Goal: Information Seeking & Learning: Learn about a topic

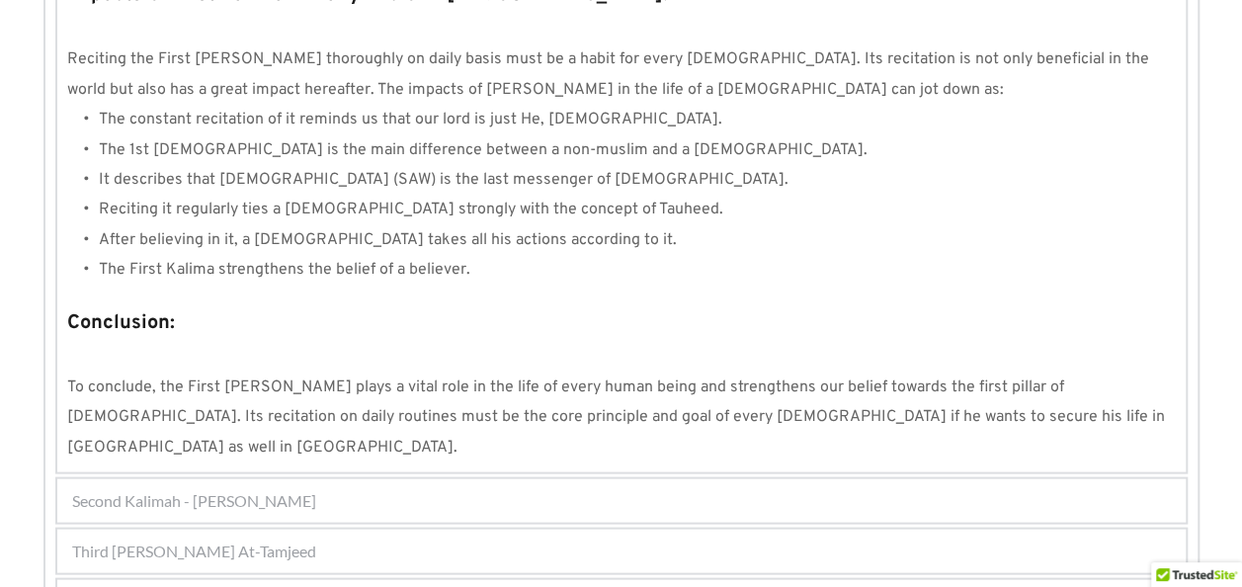
scroll to position [1955, 0]
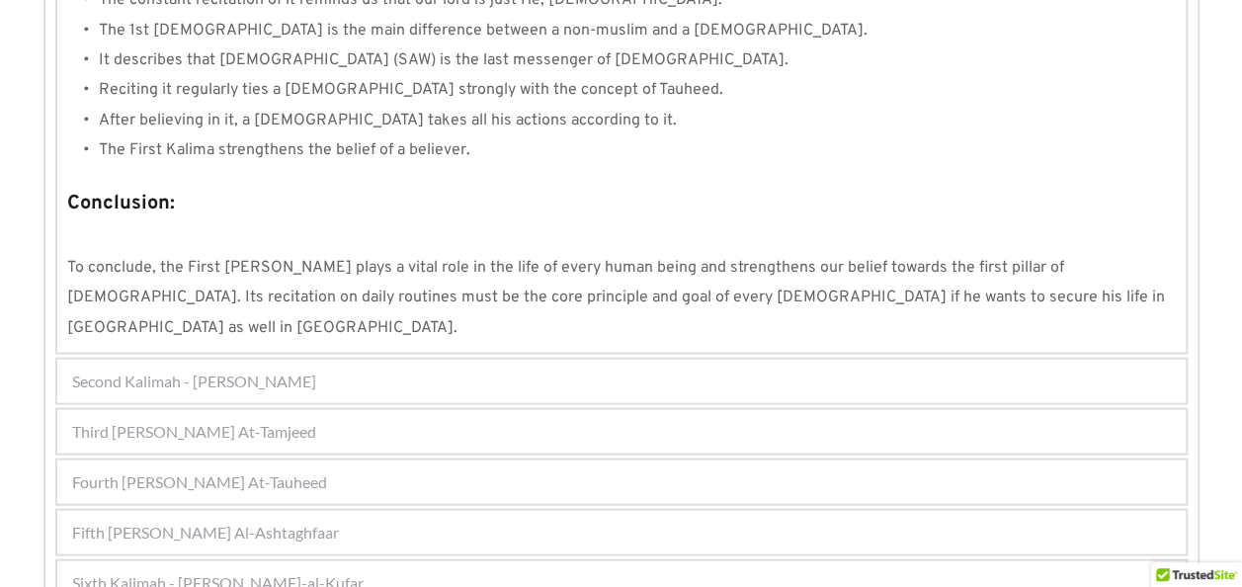
click at [348, 410] on div "Third Kalimah - Kalimah At-Tamjeed" at bounding box center [621, 431] width 1129 height 43
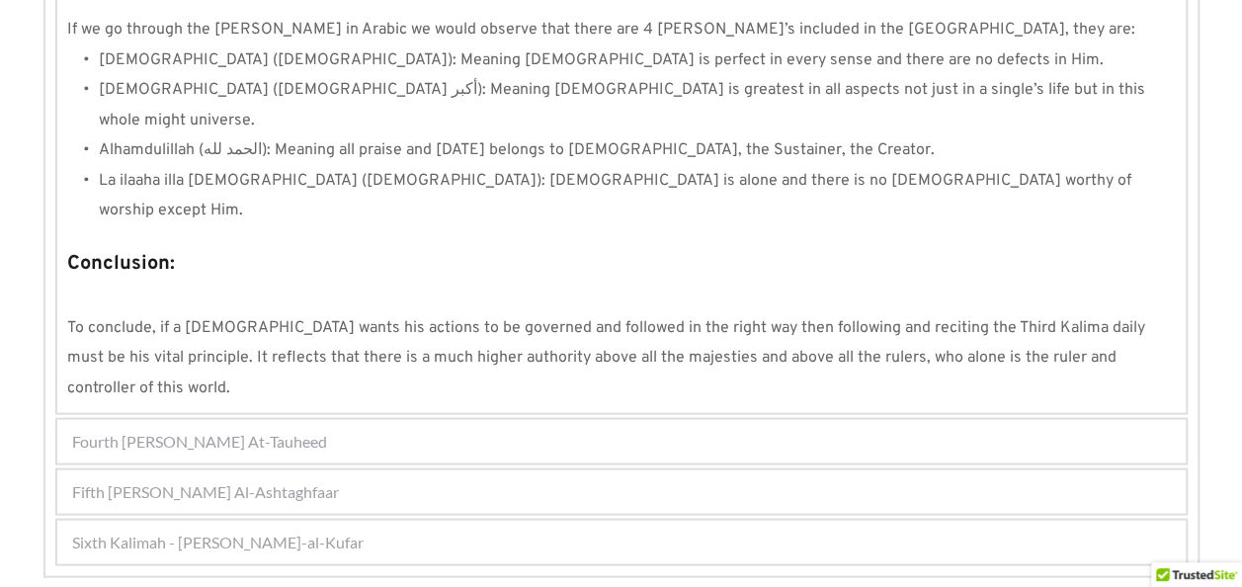
scroll to position [1846, 0]
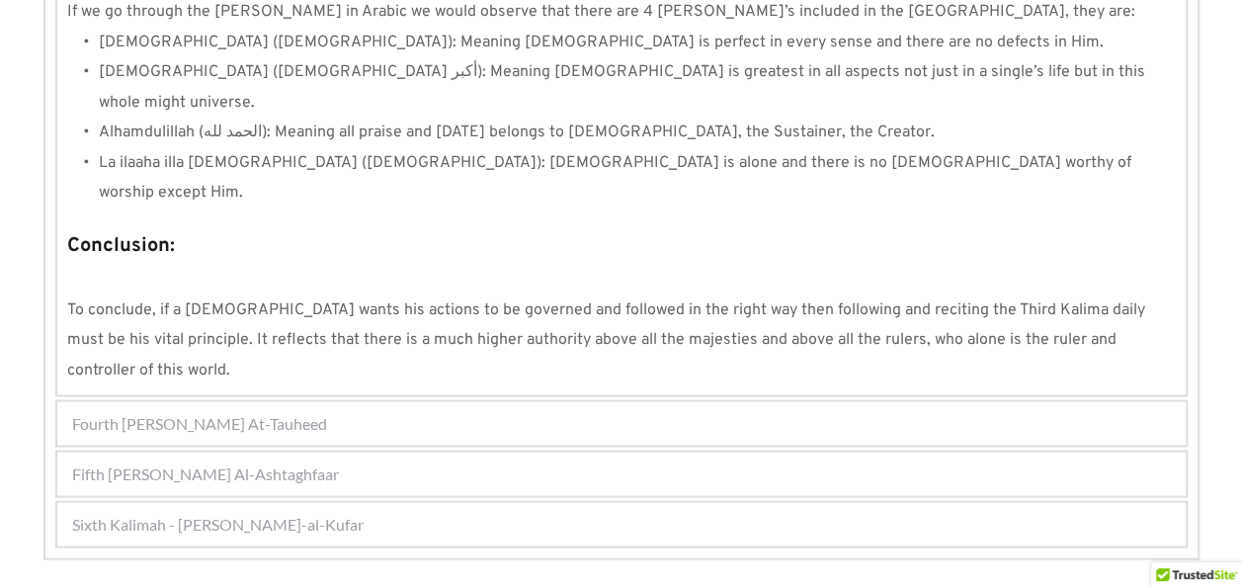
click at [348, 401] on div "Fourth Kalimah - Kalimah At-Tauheed" at bounding box center [621, 422] width 1129 height 43
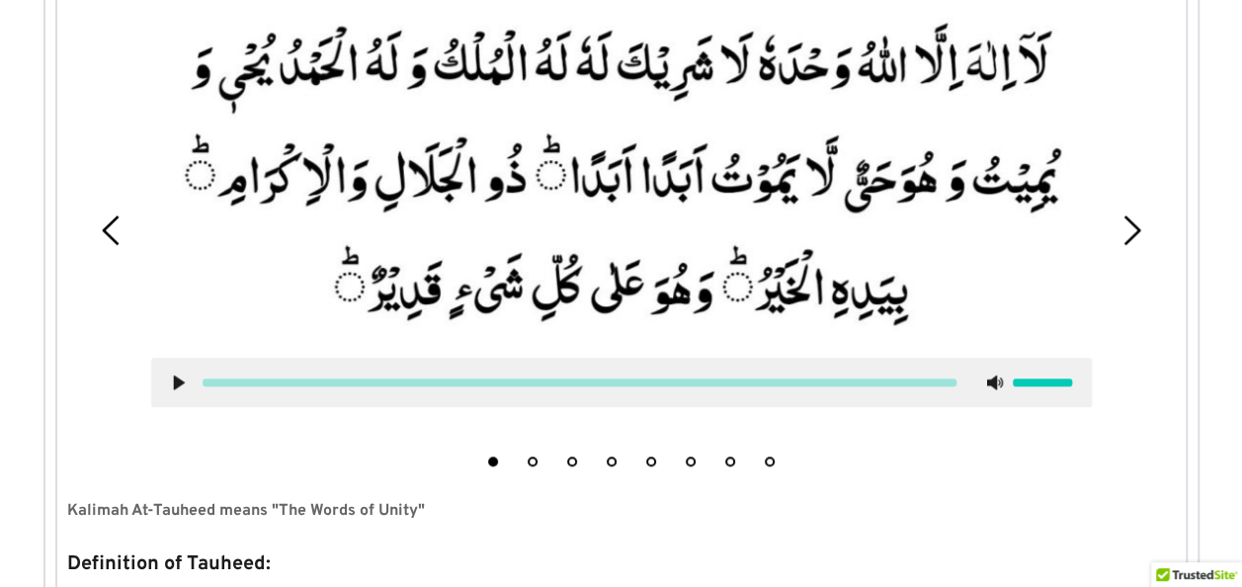
scroll to position [631, 0]
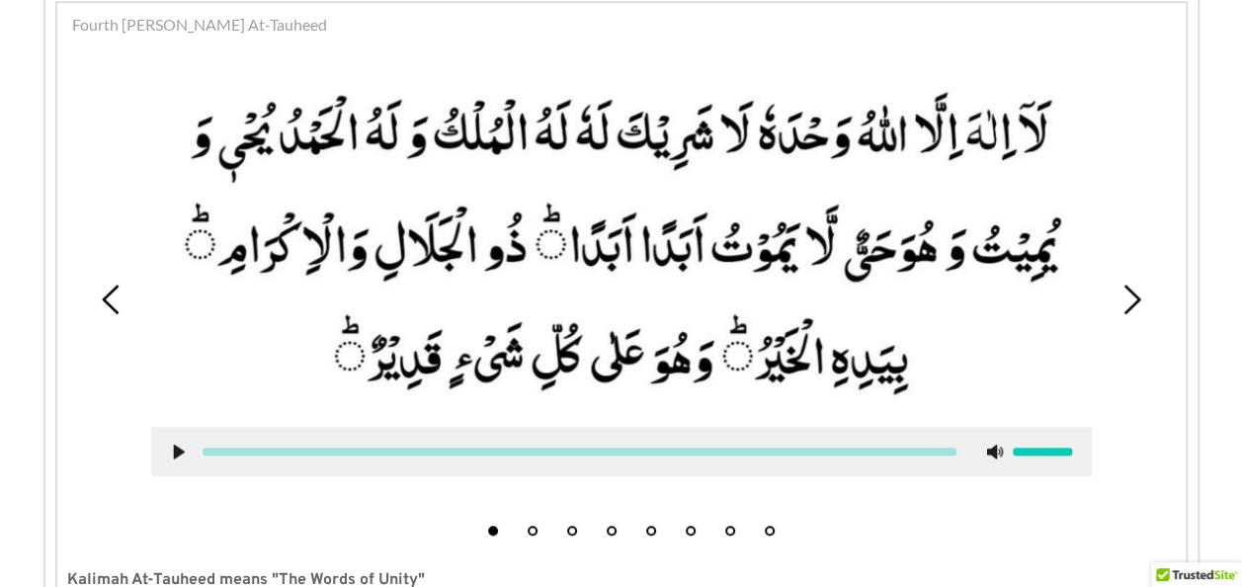
click at [177, 453] on use at bounding box center [178, 452] width 11 height 15
click at [177, 453] on icon at bounding box center [179, 452] width 16 height 16
click at [184, 450] on icon at bounding box center [179, 452] width 16 height 16
click at [184, 450] on use at bounding box center [178, 452] width 13 height 15
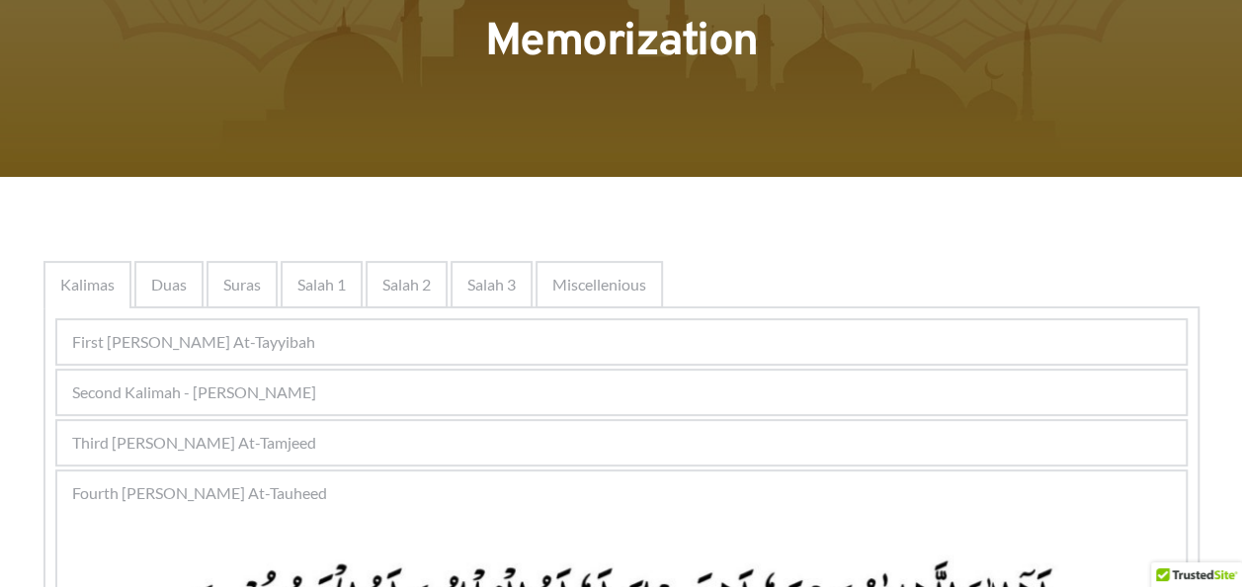
scroll to position [182, 0]
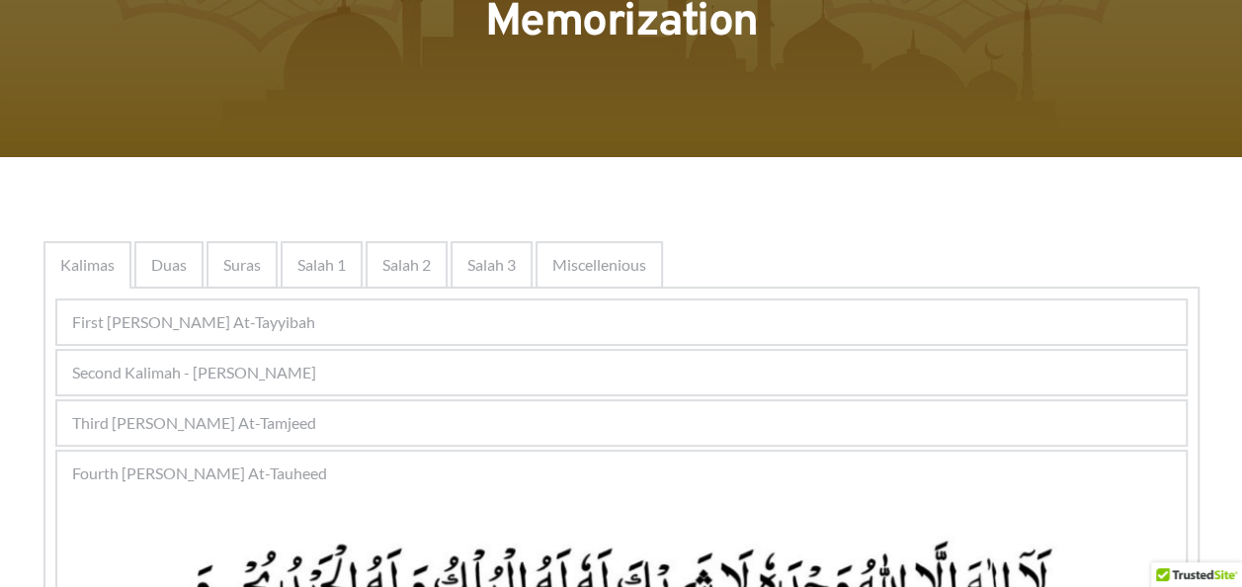
click at [368, 414] on div "Third Kalimah - Kalimah At-Tamjeed" at bounding box center [621, 422] width 1129 height 43
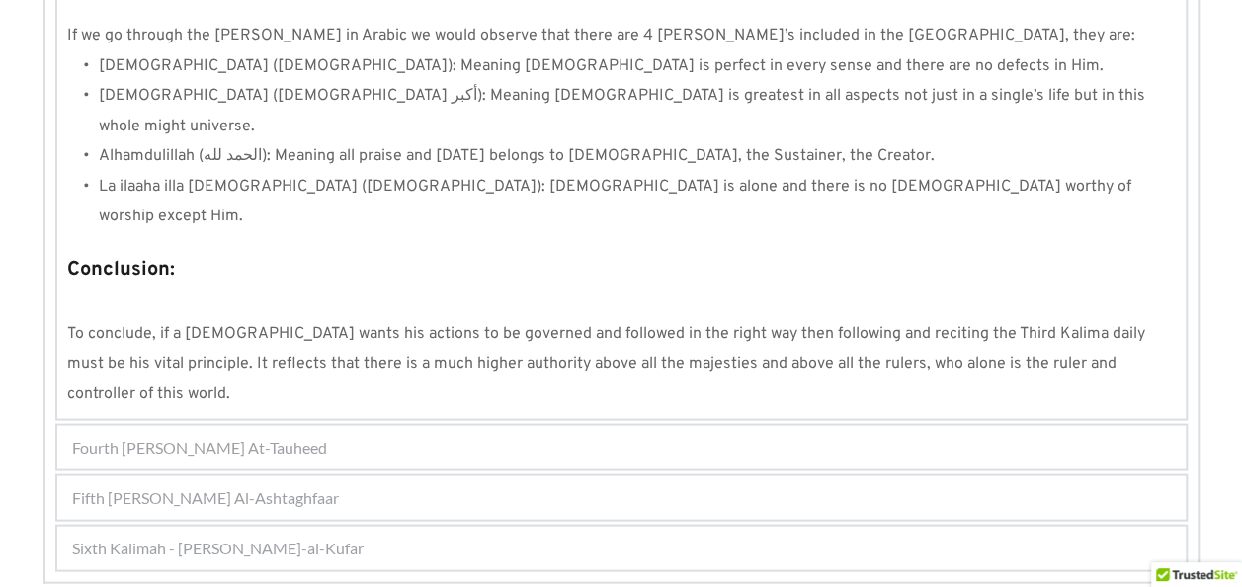
scroll to position [1846, 0]
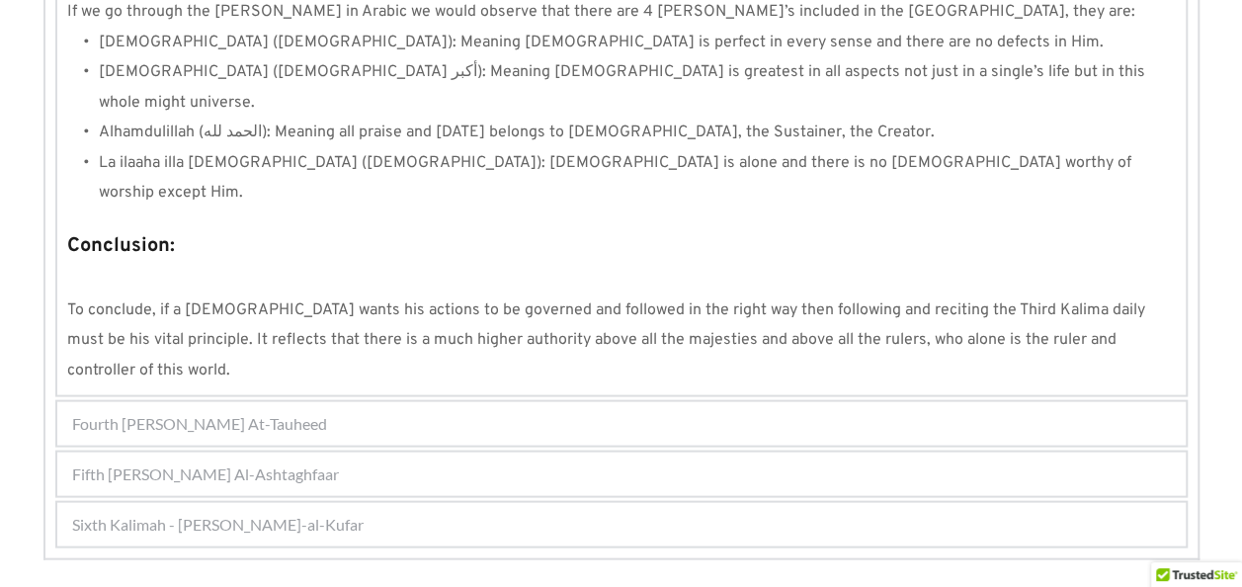
click at [484, 401] on div "Fourth Kalimah - Kalimah At-Tauheed" at bounding box center [621, 422] width 1129 height 43
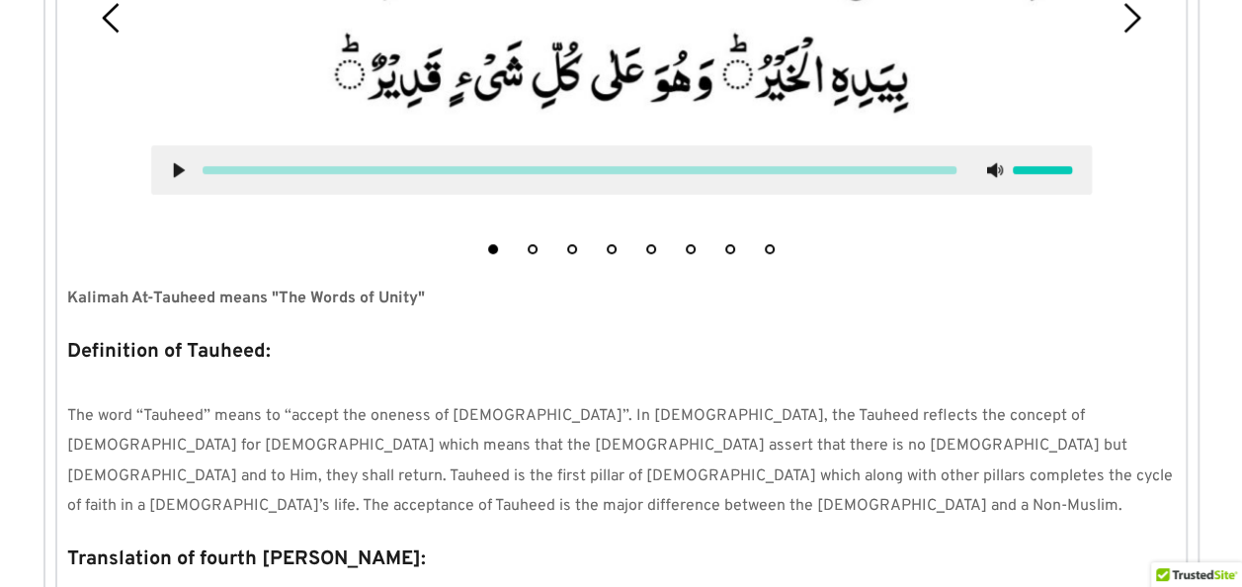
scroll to position [631, 0]
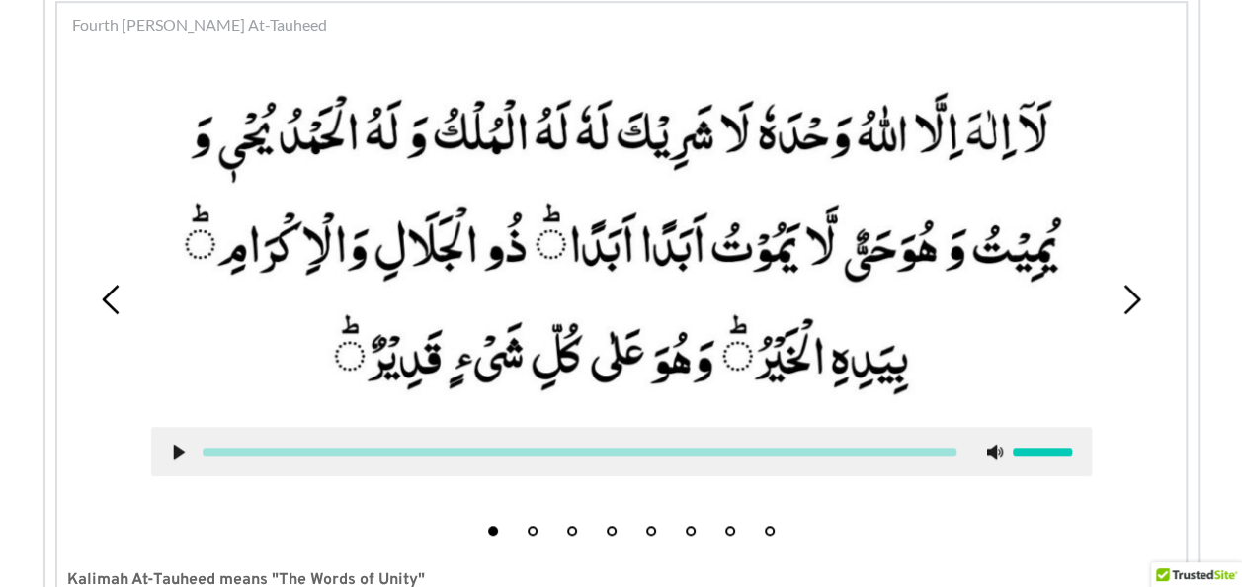
click at [178, 451] on use at bounding box center [178, 452] width 11 height 15
click at [178, 451] on icon at bounding box center [179, 452] width 16 height 16
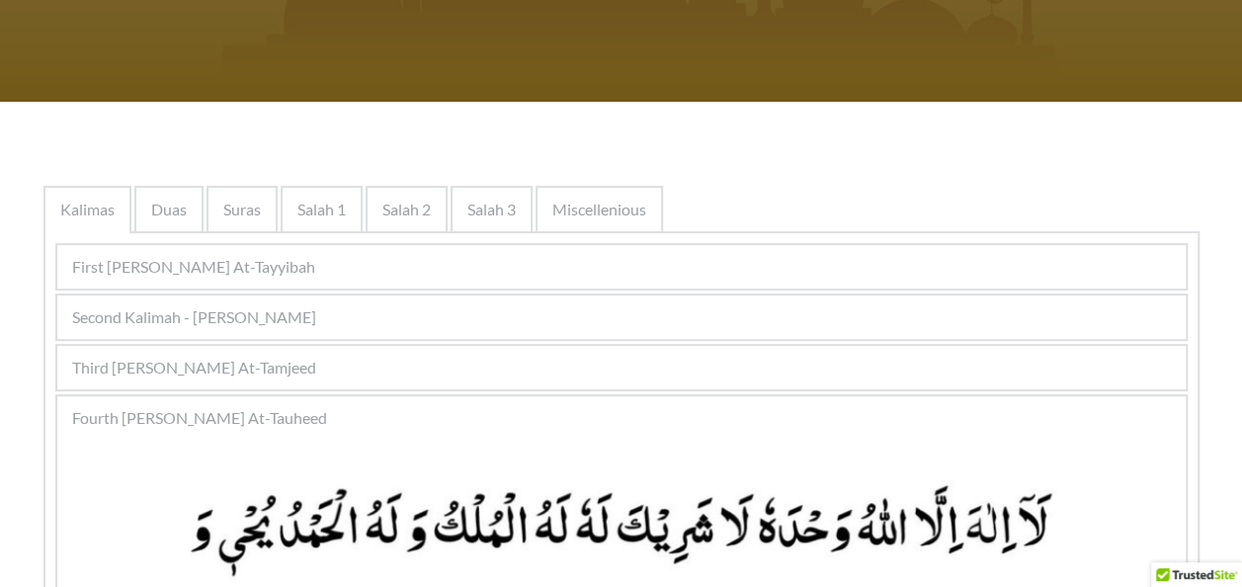
scroll to position [239, 0]
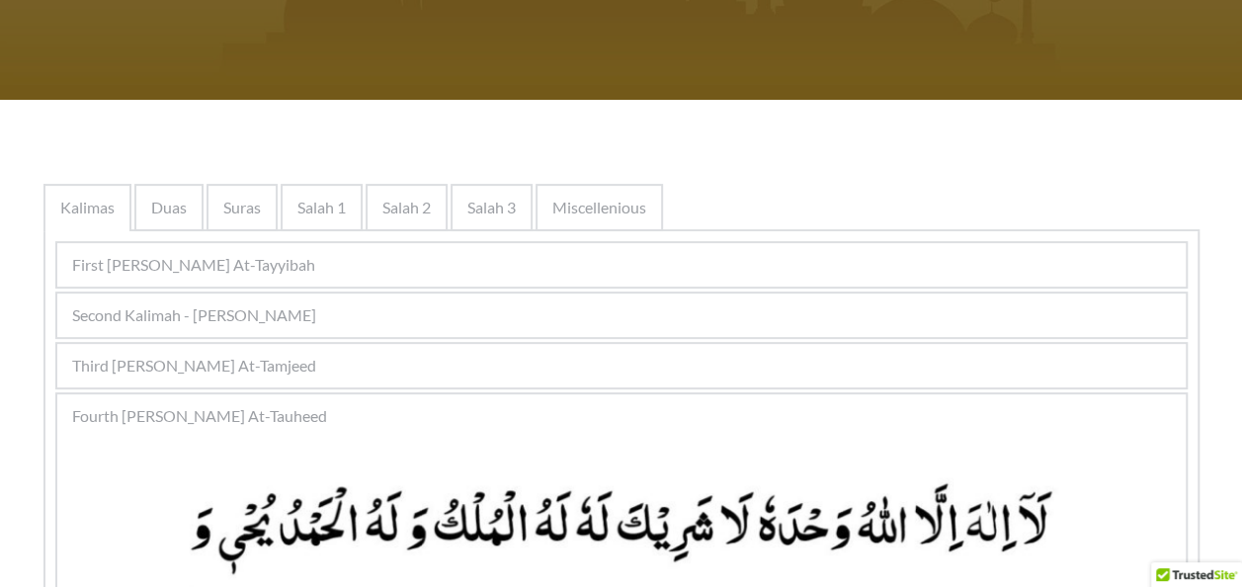
click at [395, 312] on div "Second Kalimah - Kalimah Ash-Shahdah" at bounding box center [621, 315] width 1129 height 43
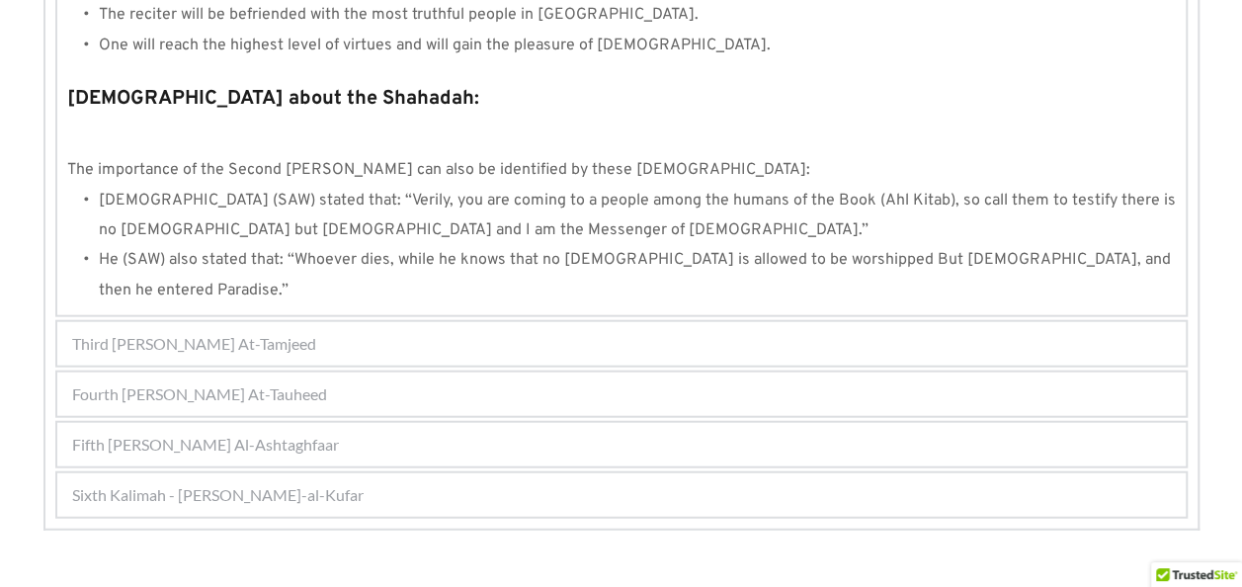
scroll to position [2222, 0]
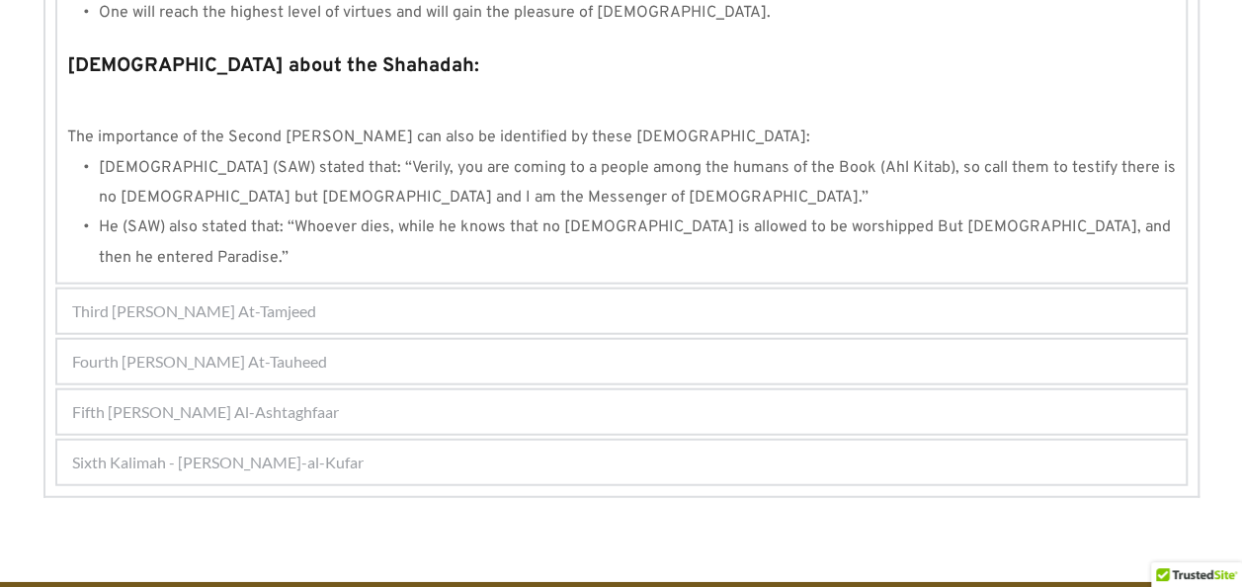
click at [519, 290] on div "Third Kalimah - Kalimah At-Tamjeed" at bounding box center [621, 311] width 1129 height 43
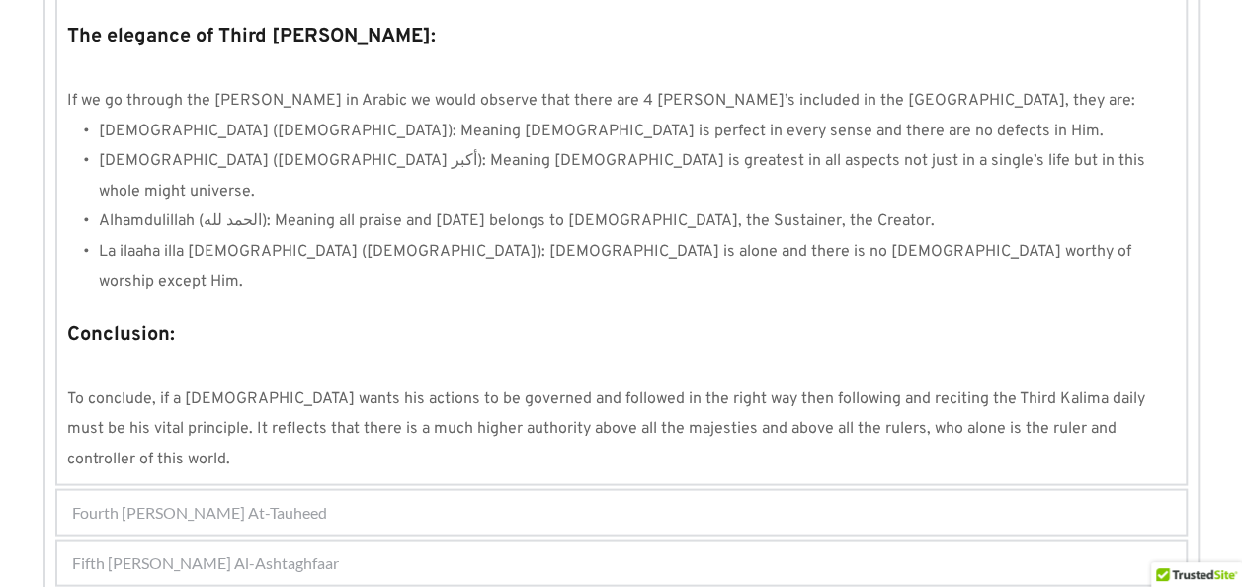
scroll to position [1846, 0]
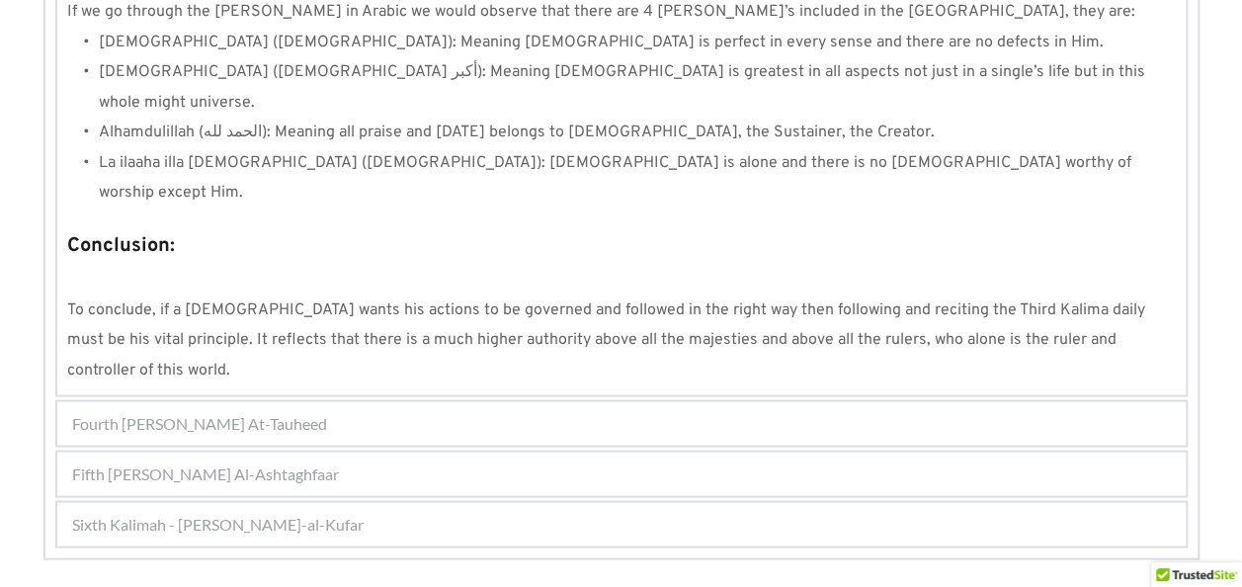
click at [166, 411] on span "Fourth Kalimah - Kalimah At-Tauheed" at bounding box center [199, 423] width 255 height 24
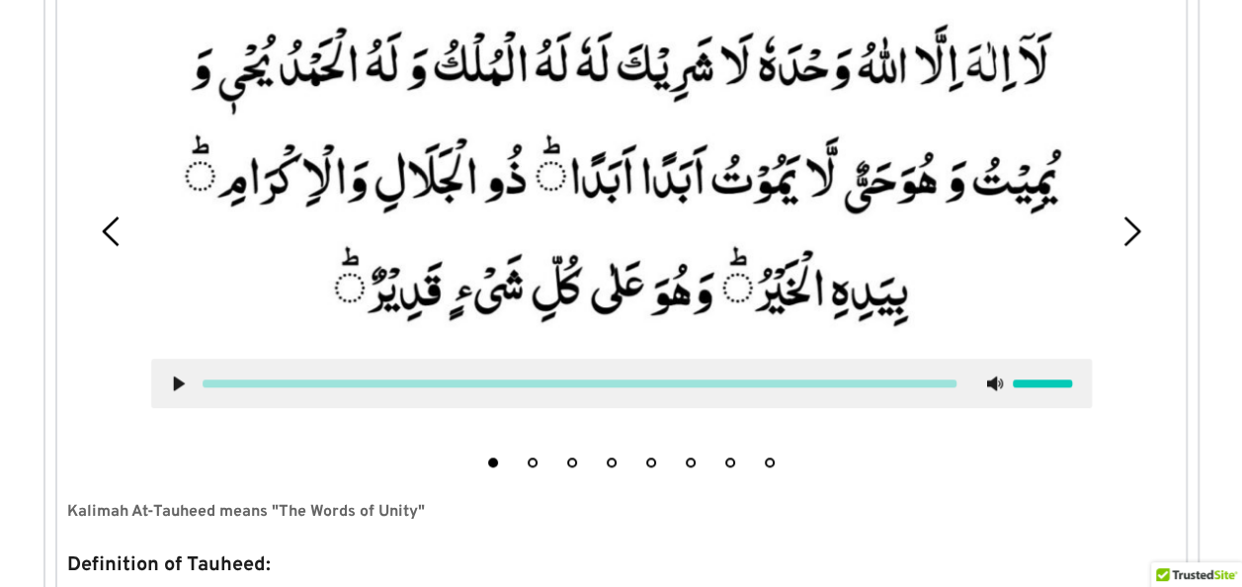
scroll to position [631, 0]
